Goal: Information Seeking & Learning: Learn about a topic

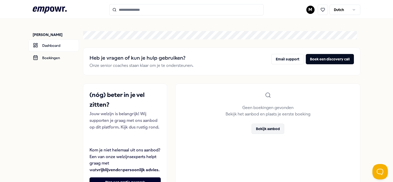
click at [261, 128] on button "Bekijk aanbod" at bounding box center [267, 129] width 33 height 10
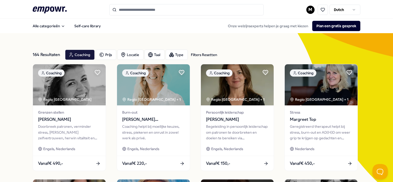
scroll to position [26, 0]
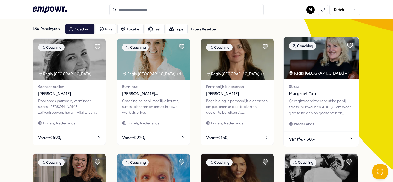
click at [293, 94] on span "Margreet Top" at bounding box center [321, 93] width 64 height 7
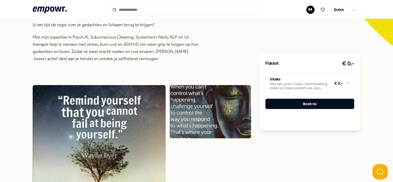
scroll to position [154, 0]
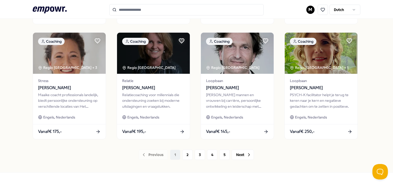
scroll to position [278, 0]
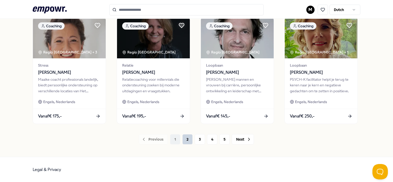
click at [187, 143] on button "2" at bounding box center [187, 139] width 10 height 10
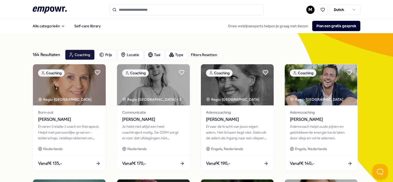
click at [133, 8] on input "Search for products, categories or subcategories" at bounding box center [186, 9] width 154 height 11
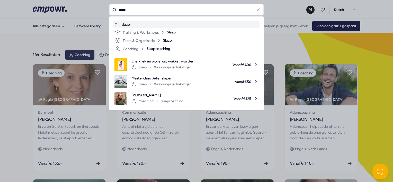
type input "*****"
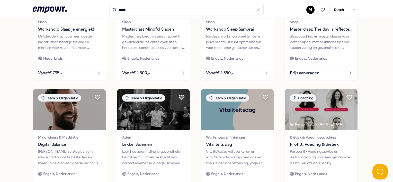
scroll to position [231, 0]
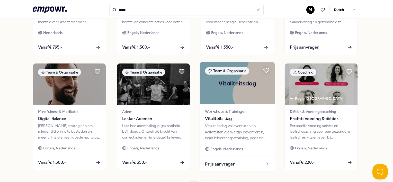
click at [228, 133] on div "Vitaliteitsdag vol avonturen en activiteiten die welzijn bevorderen, zoals leid…" at bounding box center [237, 132] width 64 height 18
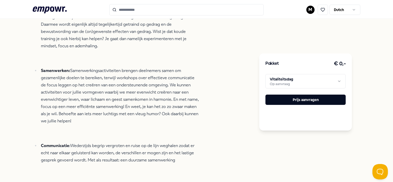
scroll to position [264, 0]
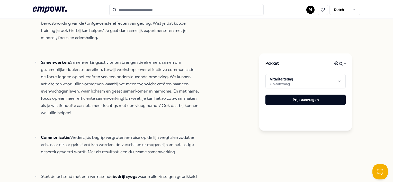
type input "*****"
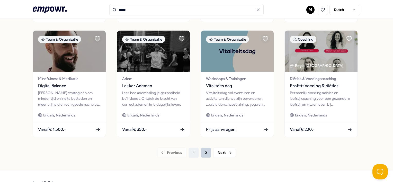
click at [204, 154] on button "2" at bounding box center [206, 152] width 10 height 10
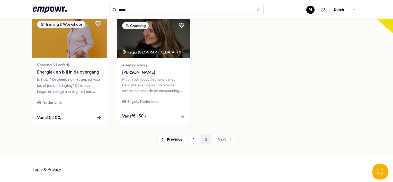
click at [66, 92] on div "Is 1-op-1 begeleiding niet gepast voor jou of jouw uitdaging? Dit is een laagdr…" at bounding box center [69, 86] width 64 height 18
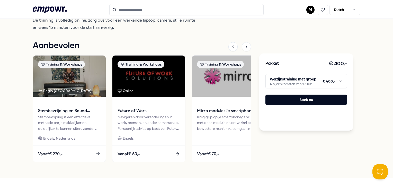
scroll to position [187, 0]
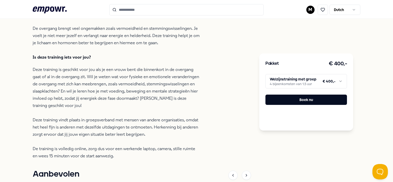
type input "*****"
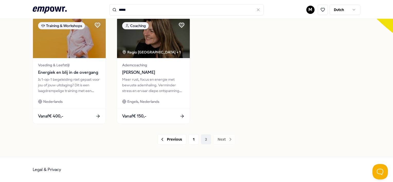
scroll to position [162, 0]
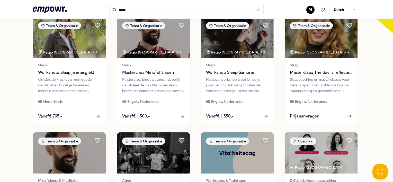
scroll to position [187, 0]
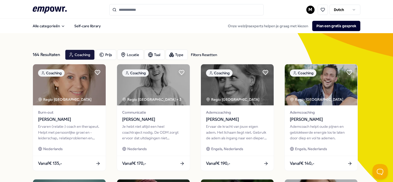
click at [128, 11] on input "Search for products, categories or subcategories" at bounding box center [186, 9] width 154 height 11
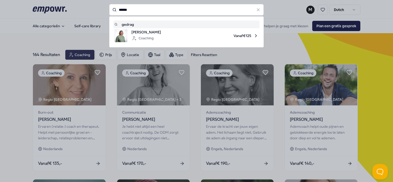
type input "******"
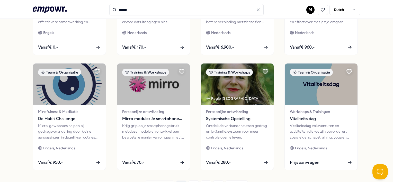
scroll to position [257, 0]
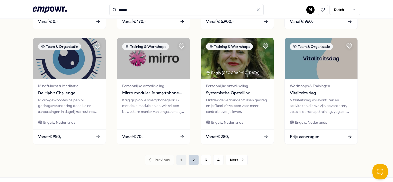
click at [194, 161] on button "2" at bounding box center [193, 160] width 10 height 10
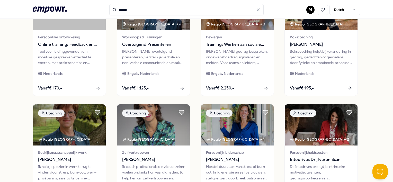
scroll to position [278, 0]
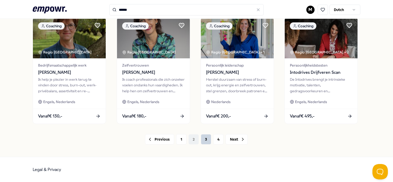
click at [206, 140] on button "3" at bounding box center [206, 139] width 10 height 10
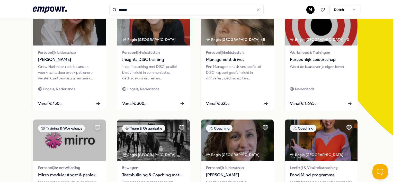
scroll to position [21, 0]
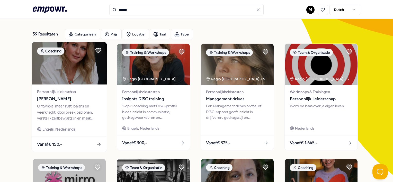
click at [99, 143] on icon at bounding box center [98, 144] width 5 height 5
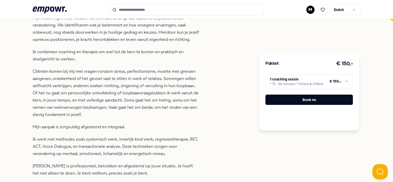
scroll to position [200, 0]
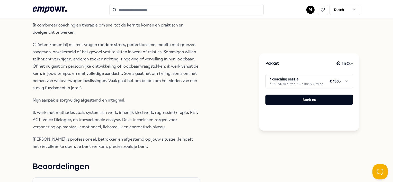
type input "******"
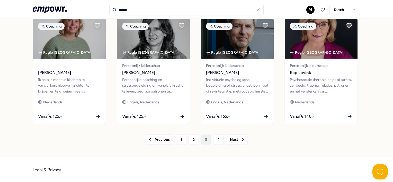
scroll to position [278, 0]
click at [232, 141] on button "Next" at bounding box center [236, 139] width 22 height 10
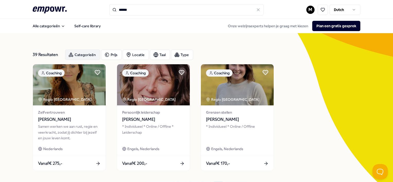
click at [91, 56] on div "Categorieën" at bounding box center [82, 55] width 35 height 10
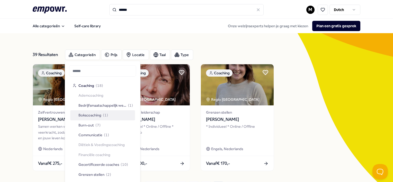
click at [82, 115] on span "Bokscoaching" at bounding box center [89, 115] width 23 height 6
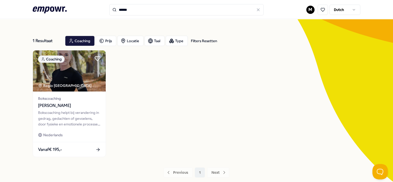
scroll to position [26, 0]
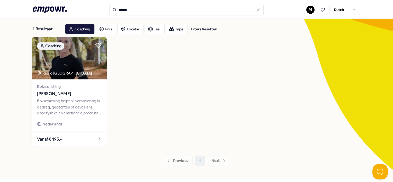
click at [99, 140] on icon at bounding box center [98, 138] width 5 height 5
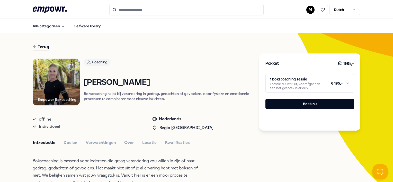
type input "******"
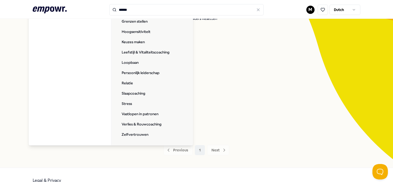
scroll to position [47, 0]
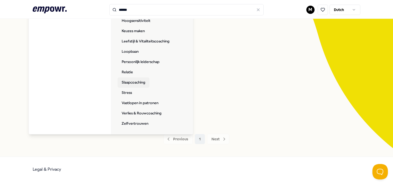
click at [140, 80] on link "Slaapcoaching" at bounding box center [133, 82] width 32 height 10
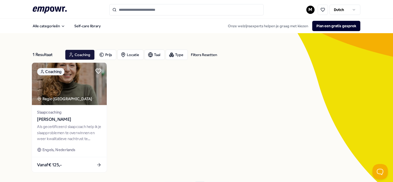
click at [79, 88] on img at bounding box center [69, 84] width 75 height 42
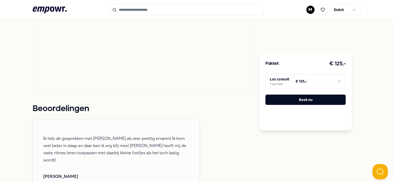
scroll to position [411, 0]
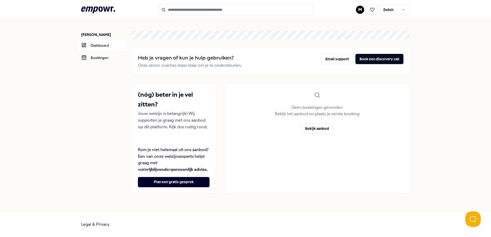
click at [187, 12] on input "Search for products, categories or subcategories" at bounding box center [236, 9] width 154 height 11
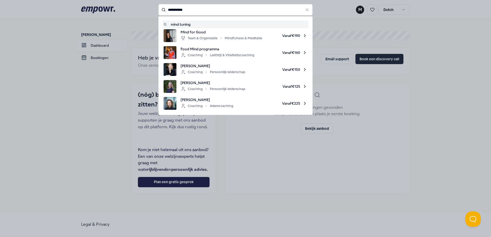
type input "**********"
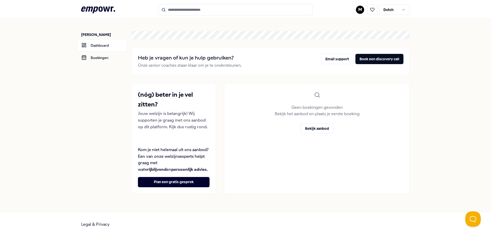
type input "**********"
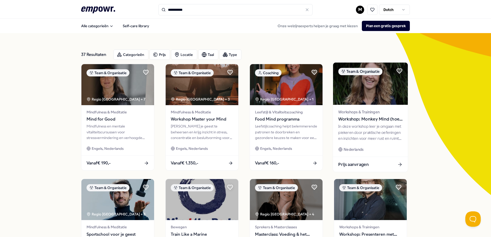
click at [365, 119] on span "Workshop: Monkey Mind (hoe tem ik mijn piekerverstand?)" at bounding box center [370, 119] width 64 height 7
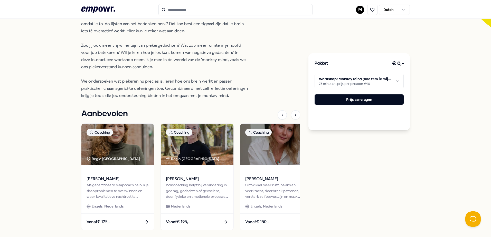
scroll to position [180, 0]
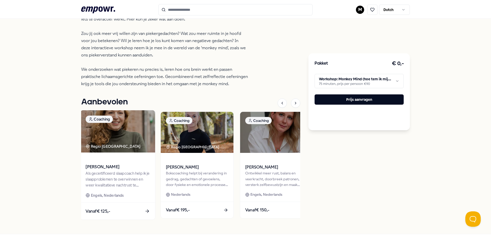
click at [94, 177] on div "Als gecertificeerd slaapcoach help ik je slaapproblemen te overwinnen en weer k…" at bounding box center [118, 180] width 64 height 18
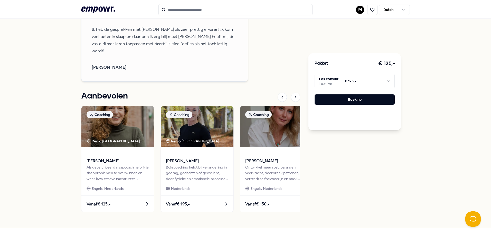
scroll to position [393, 0]
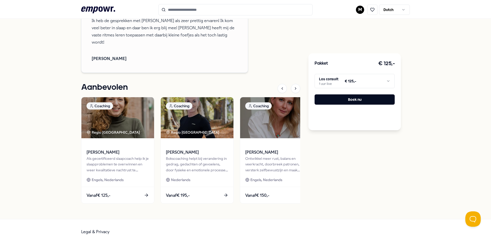
scroll to position [202, 0]
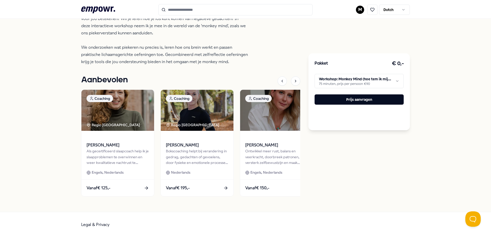
type input "**********"
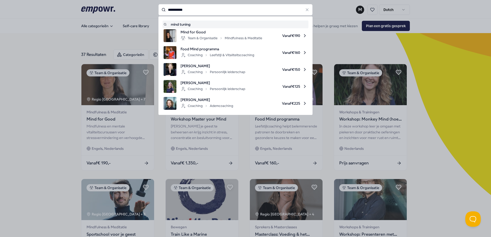
click at [196, 8] on input "**********" at bounding box center [236, 9] width 154 height 11
click at [197, 35] on span "Mind for Good" at bounding box center [222, 32] width 82 height 6
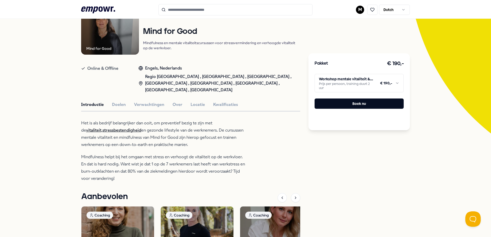
scroll to position [77, 0]
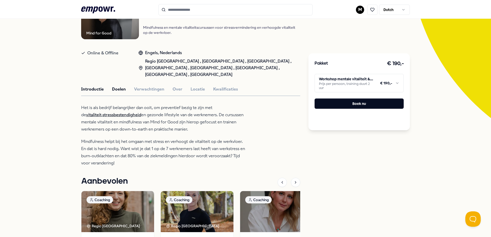
click at [115, 86] on button "Doelen" at bounding box center [119, 89] width 14 height 7
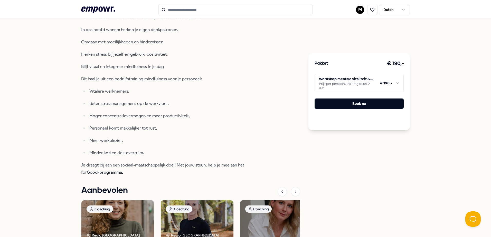
scroll to position [26, 0]
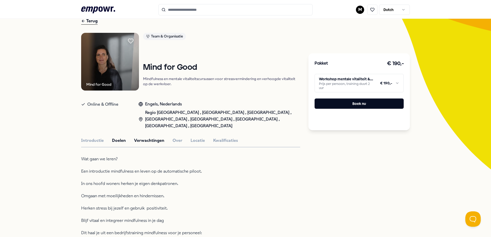
click at [143, 137] on button "Verwachtingen" at bounding box center [149, 140] width 30 height 7
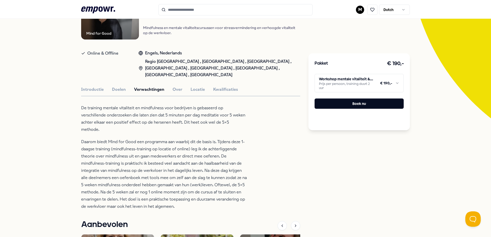
scroll to position [77, 0]
click at [226, 86] on button "Kwalificaties" at bounding box center [225, 89] width 25 height 7
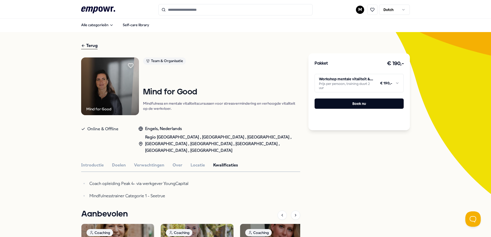
scroll to position [0, 0]
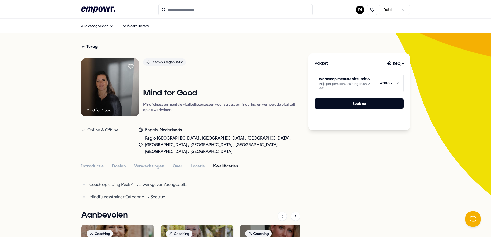
click at [184, 10] on input "Search for products, categories or subcategories" at bounding box center [236, 9] width 154 height 11
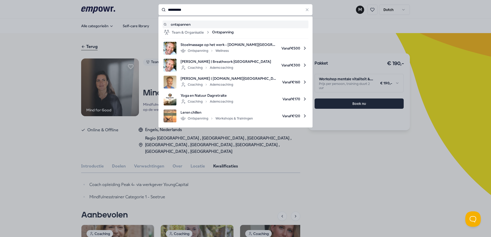
type input "**********"
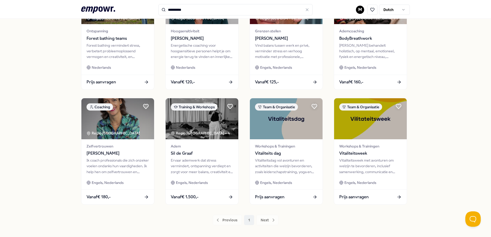
scroll to position [206, 0]
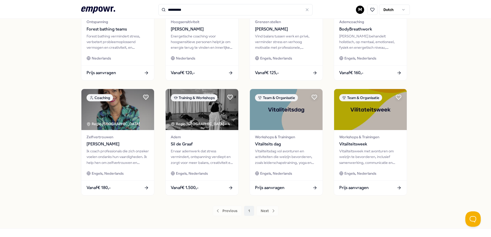
click at [262, 211] on div "Previous 1 Next" at bounding box center [245, 211] width 329 height 10
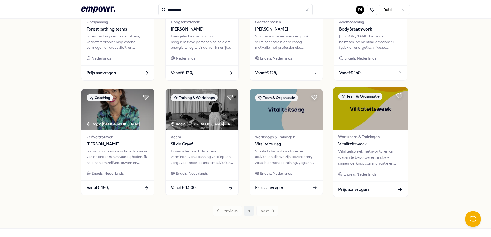
click at [346, 151] on div "Vitaliteitsweek met avonturen om welzijn te bevorderen, inclusief samenwerking,…" at bounding box center [370, 158] width 64 height 18
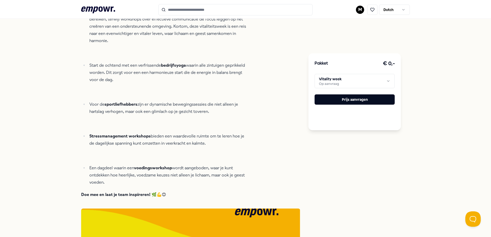
scroll to position [290, 0]
click at [122, 134] on strong "Stressmanagement" at bounding box center [108, 136] width 38 height 5
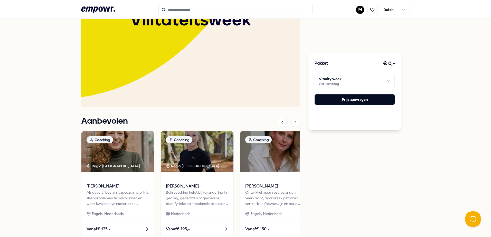
scroll to position [573, 0]
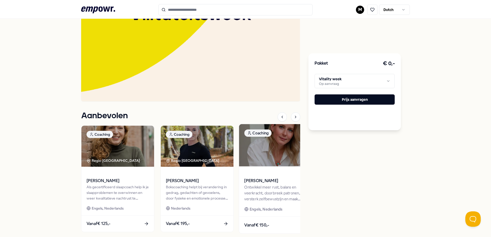
click at [252, 184] on div "Ontwikkel meer rust, balans en veerkracht, doorbreek patronen, versterk zelfbew…" at bounding box center [276, 193] width 64 height 18
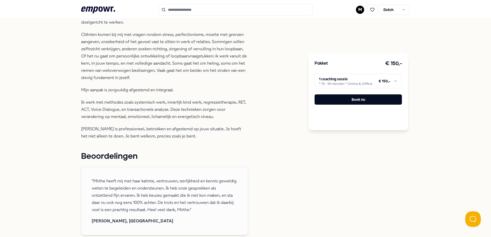
scroll to position [213, 0]
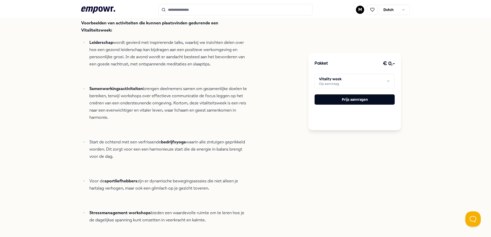
type input "**********"
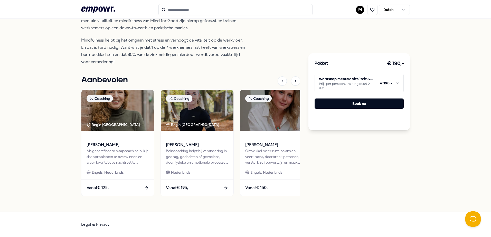
scroll to position [172, 0]
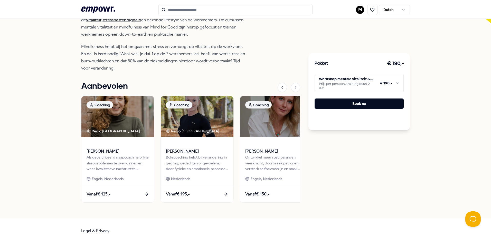
type input "**********"
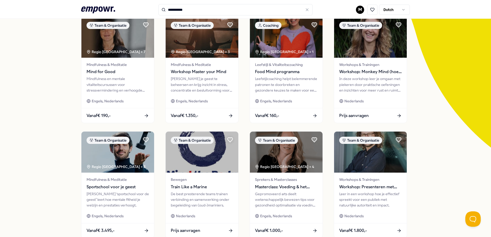
scroll to position [7, 0]
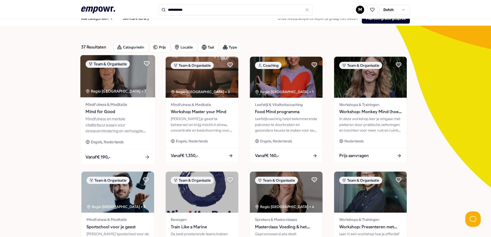
click at [93, 112] on span "Mind for Good" at bounding box center [118, 112] width 64 height 7
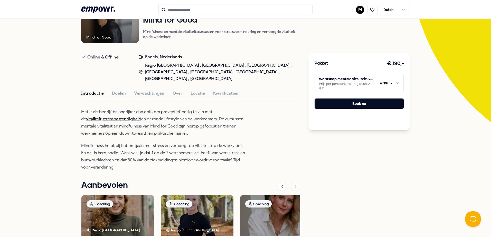
scroll to position [85, 0]
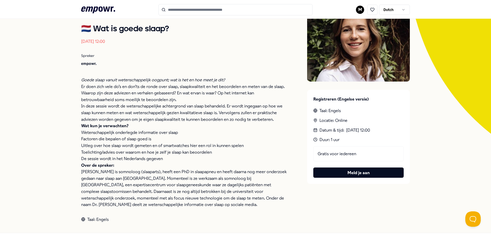
scroll to position [83, 0]
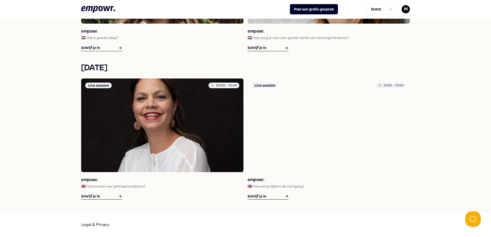
scroll to position [716, 0]
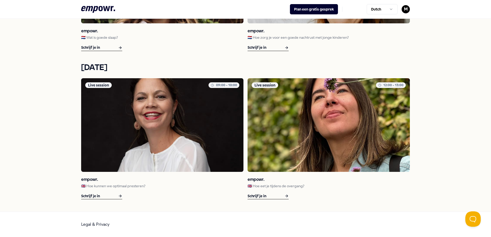
click at [259, 187] on p "🇬🇧 Hoe eet je tijdens de overgang?" at bounding box center [329, 186] width 162 height 6
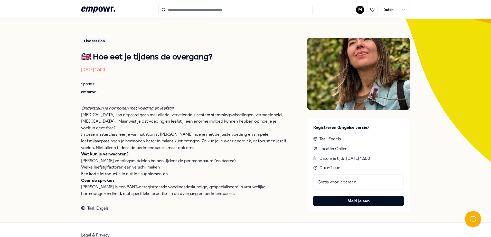
scroll to position [44, 0]
